Goal: Find specific page/section: Find specific page/section

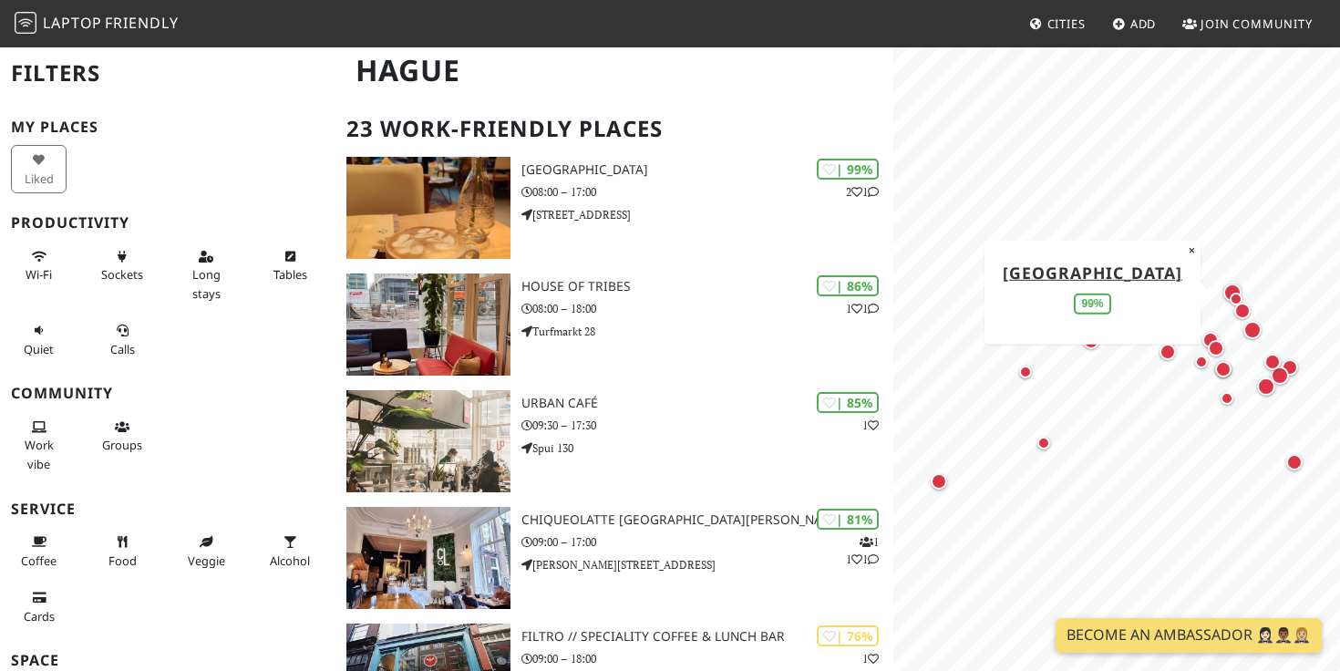
scroll to position [127, 0]
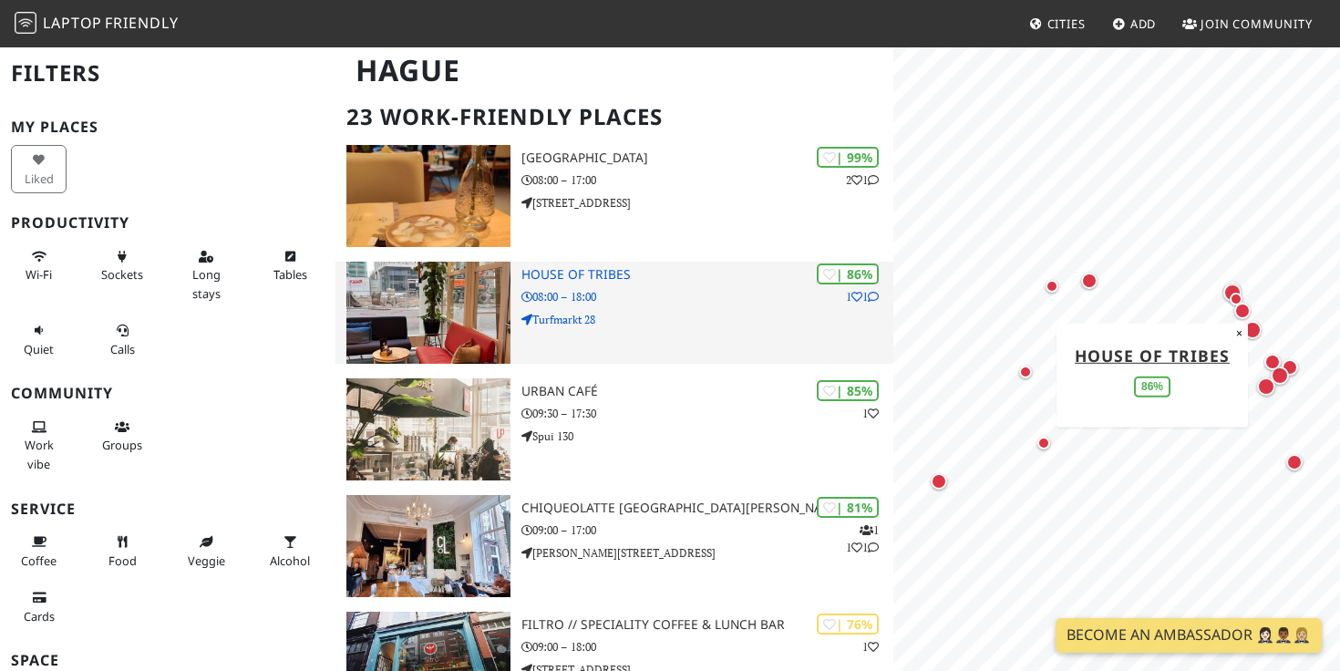
click at [647, 326] on p "Turfmarkt 28" at bounding box center [708, 319] width 372 height 17
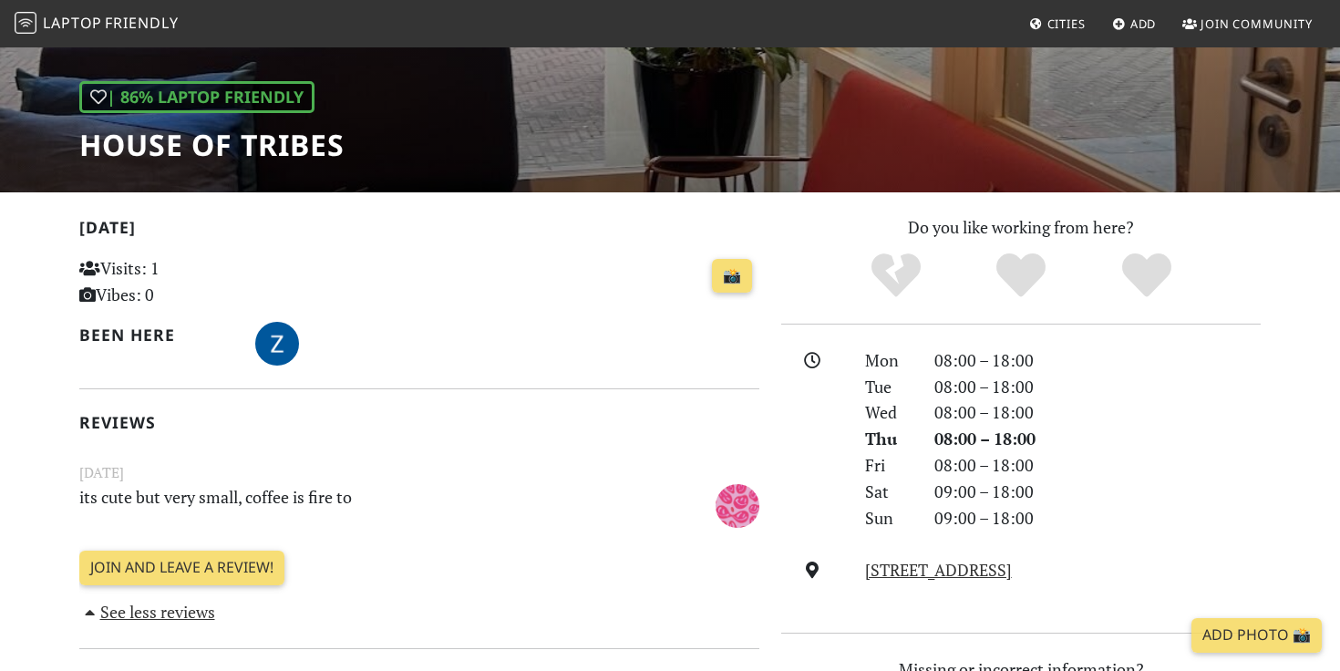
scroll to position [243, 0]
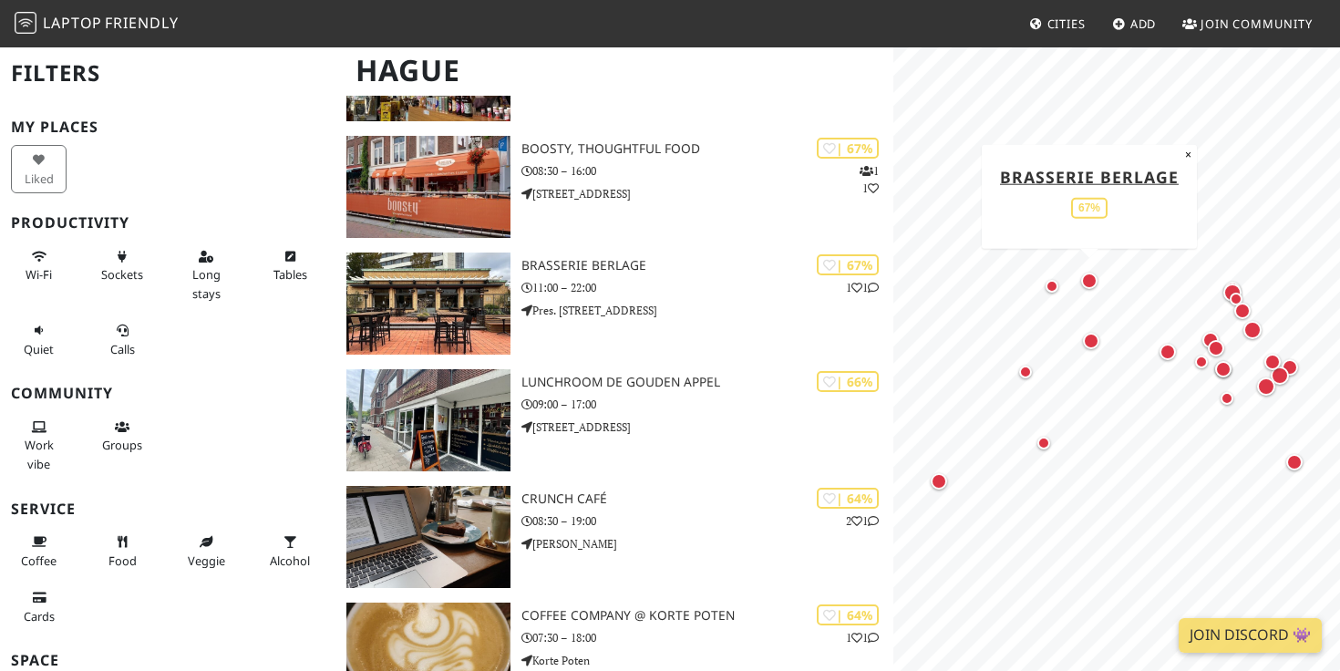
scroll to position [1196, 0]
